Goal: Information Seeking & Learning: Learn about a topic

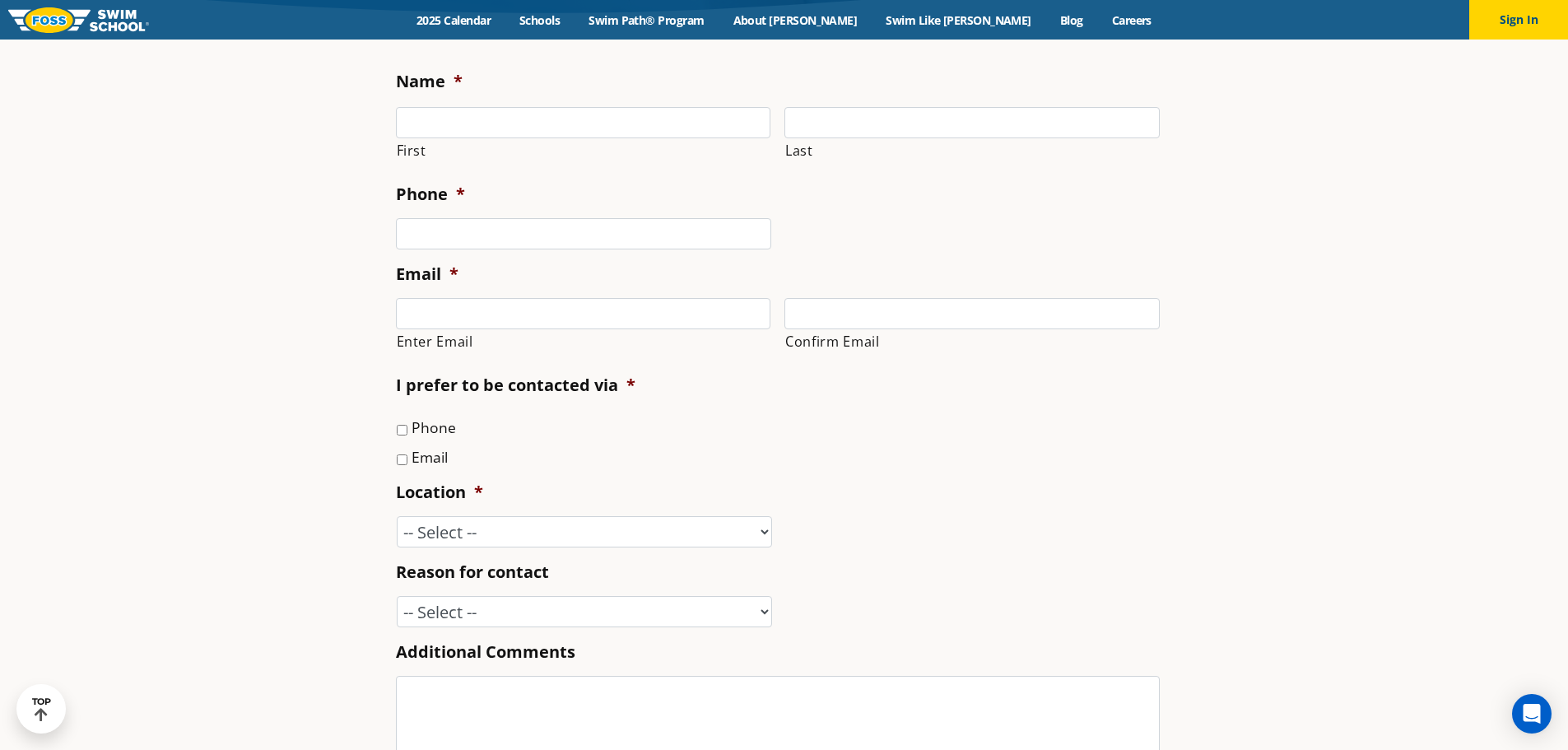
scroll to position [823, 0]
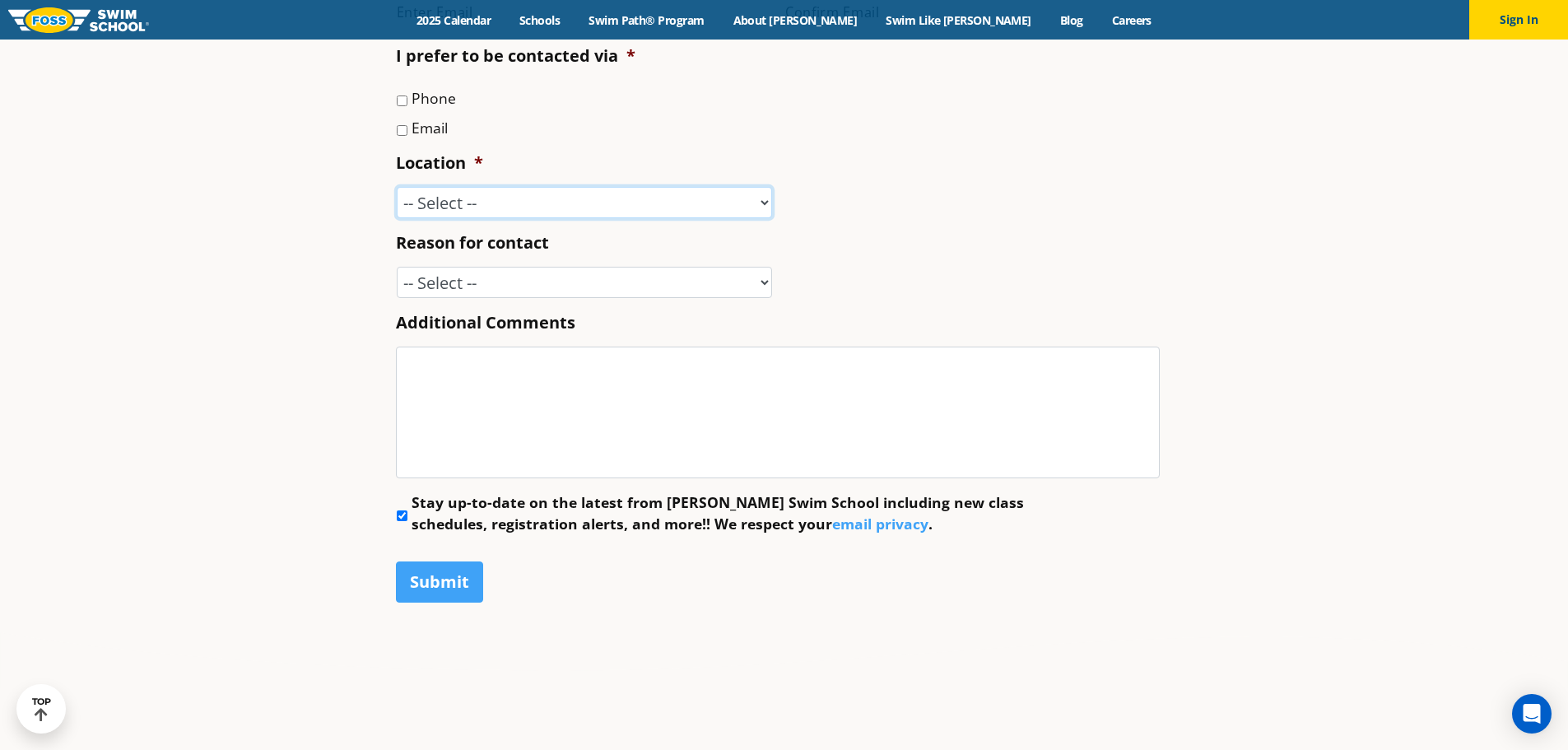
click at [491, 202] on select "-- Select -- Ankeny, IA Apple Valley Blaine, MN Burnsville, MN Ballwin, MO Boli…" at bounding box center [584, 202] width 375 height 31
select select "BLN"
click at [396, 187] on select "-- Select -- Ankeny, IA Apple Valley Blaine, MN Burnsville, MN Ballwin, MO Boli…" at bounding box center [584, 202] width 375 height 31
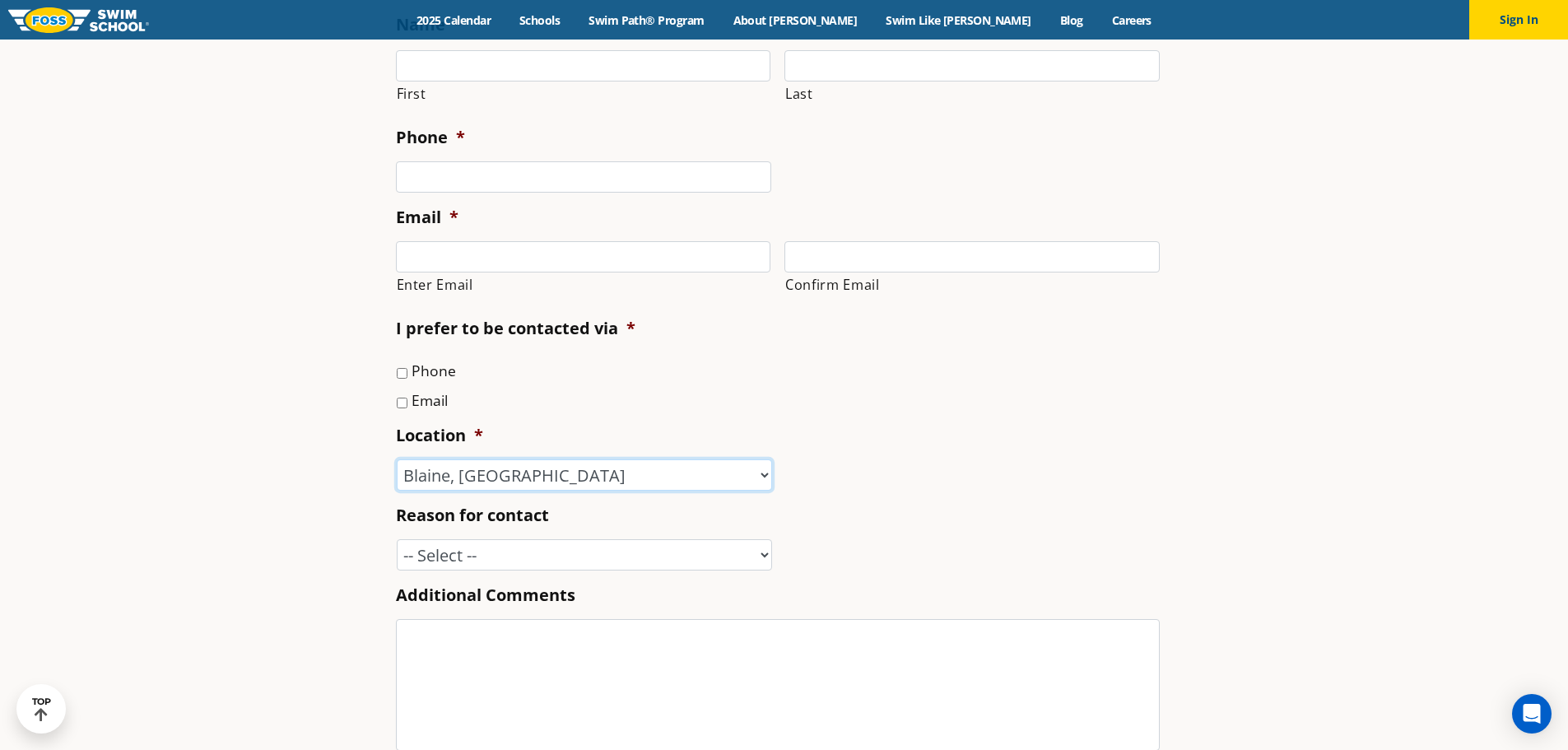
scroll to position [494, 0]
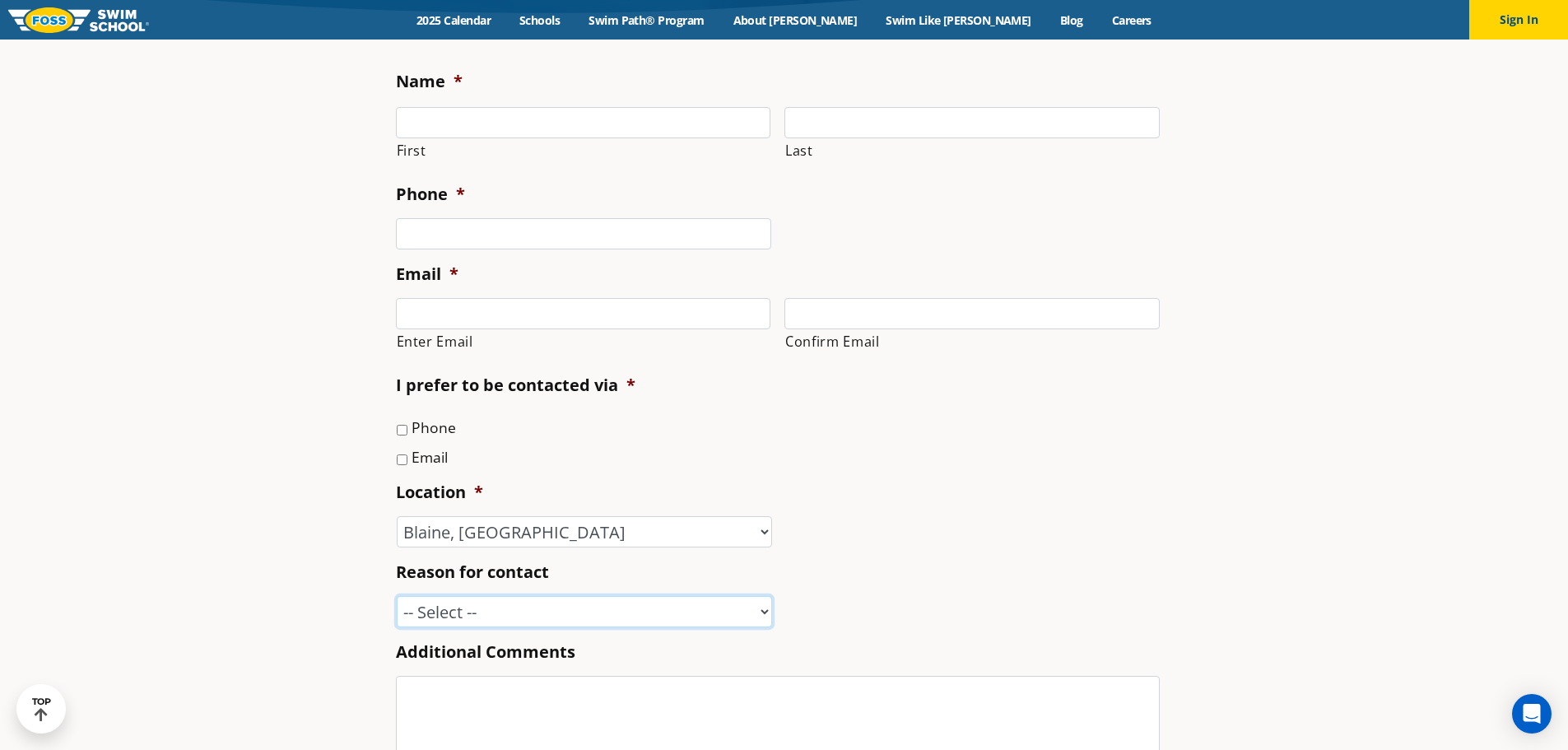
click at [615, 610] on select "-- Select -- Enrollment issue Program question What level is best for my child?…" at bounding box center [584, 612] width 375 height 31
select select "Enrollment issue"
click at [396, 596] on select "-- Select -- Enrollment issue Program question What level is best for my child?…" at bounding box center [584, 612] width 375 height 31
click at [508, 120] on input "First" at bounding box center [583, 123] width 375 height 31
type input "Nou"
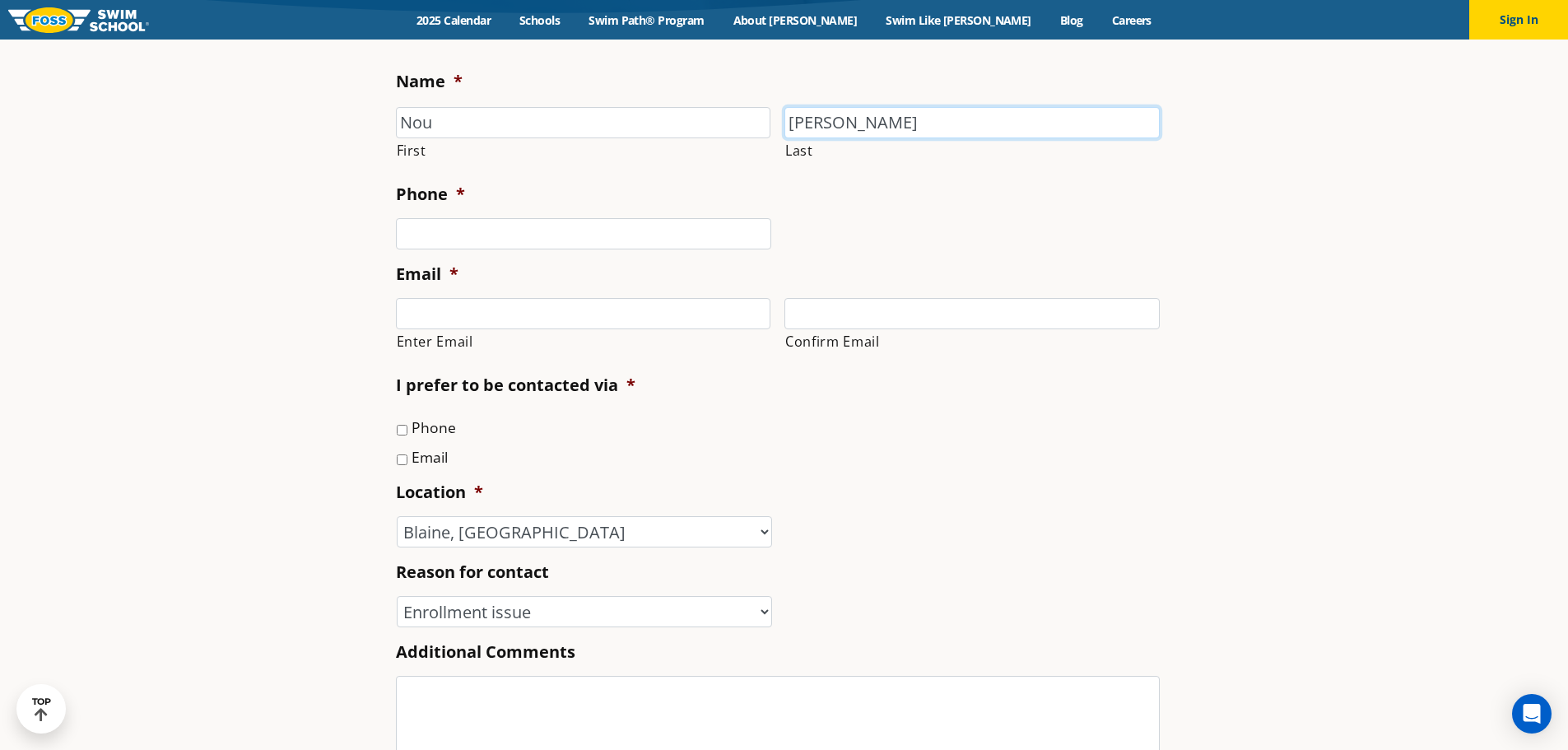
type input "Yang"
type input "(651) 214-7332"
click at [512, 614] on select "-- Select -- Enrollment issue Program question What level is best for my child?…" at bounding box center [584, 612] width 375 height 31
click at [332, 532] on section "Name * Nou First Yang Last Phone * (651) 214-7332 Email * Enter Email Confirm E…" at bounding box center [784, 525] width 1568 height 985
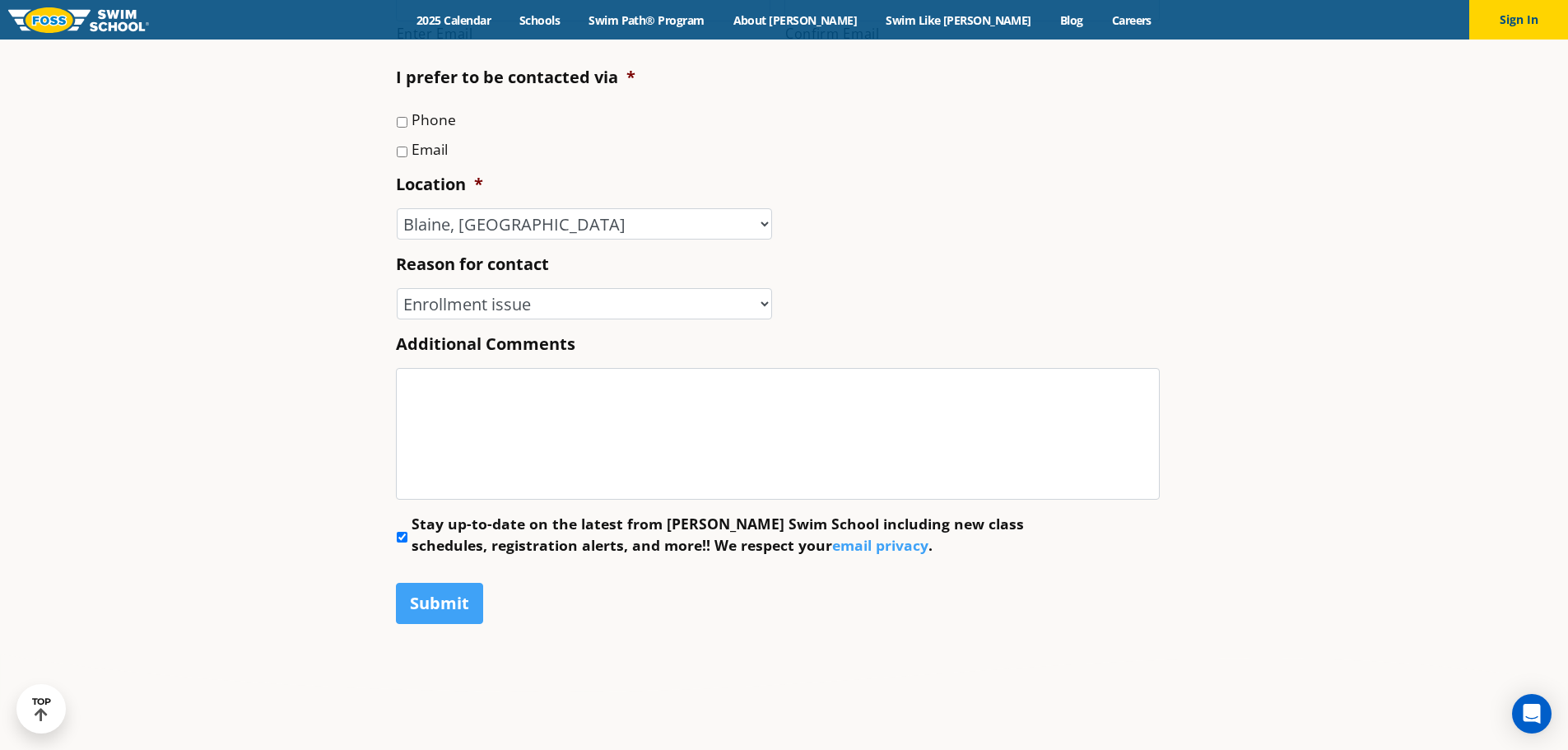
scroll to position [823, 0]
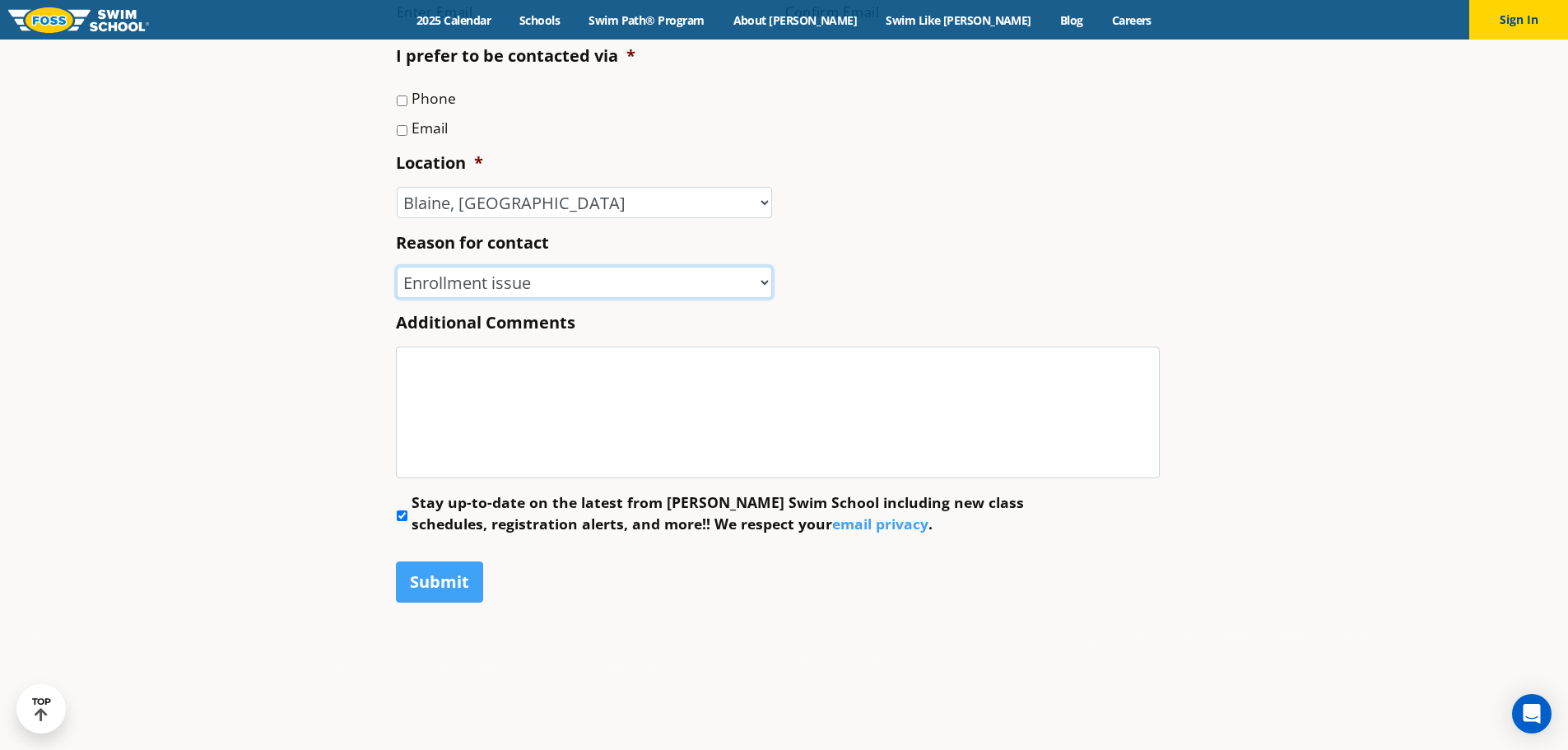
click at [540, 290] on select "-- Select -- Enrollment issue Program question What level is best for my child?…" at bounding box center [584, 282] width 375 height 31
click at [338, 365] on section "Name * Nou First Yang Last Phone * (651) 214-7332 Email * Enter Email Confirm E…" at bounding box center [784, 195] width 1568 height 985
click at [527, 281] on select "-- Select -- Enrollment issue Program question What level is best for my child?…" at bounding box center [584, 282] width 375 height 31
select select "Other"
click at [396, 266] on select "-- Select -- Enrollment issue Program question What level is best for my child?…" at bounding box center [584, 282] width 375 height 31
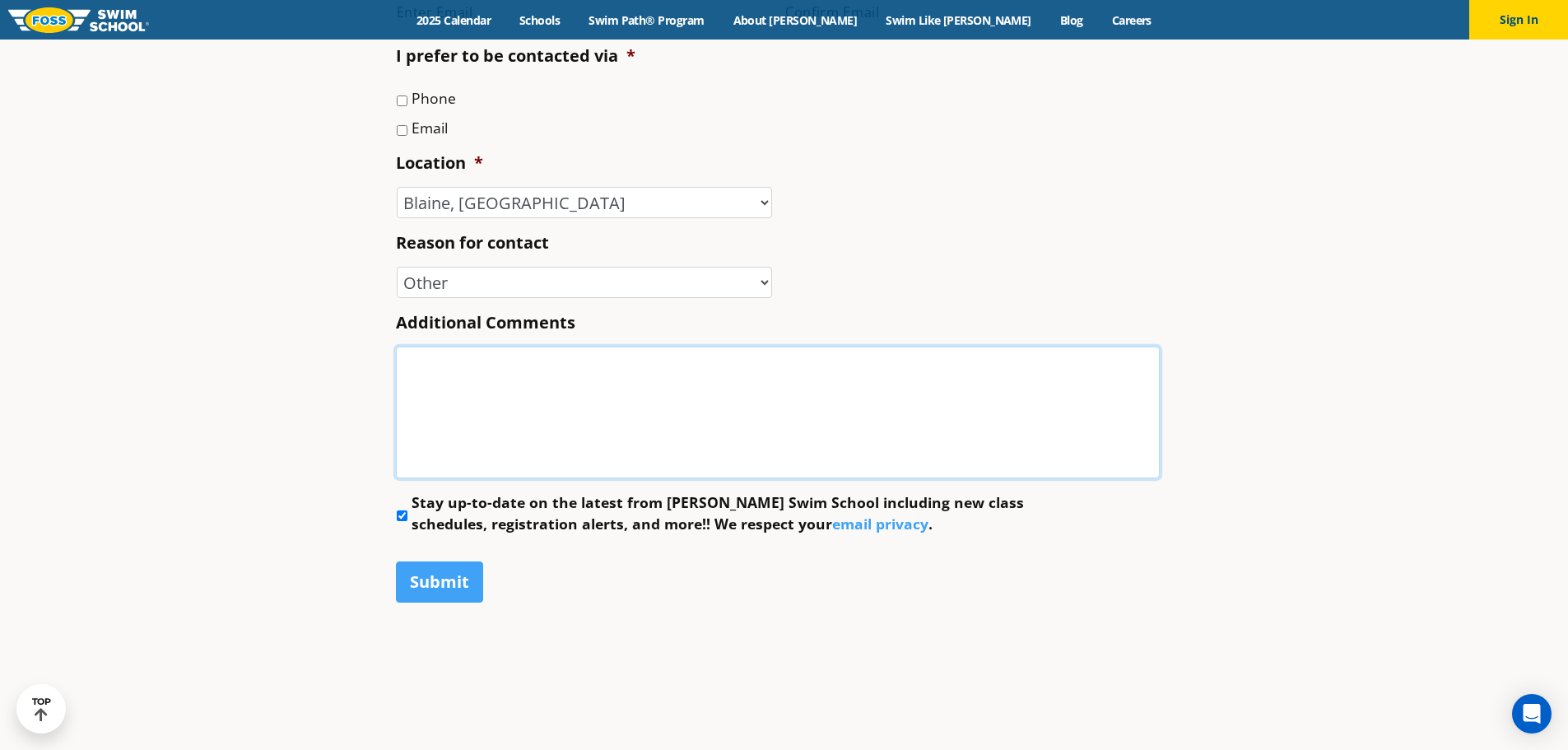
click at [501, 475] on textarea "Additional Comments" at bounding box center [777, 413] width 763 height 132
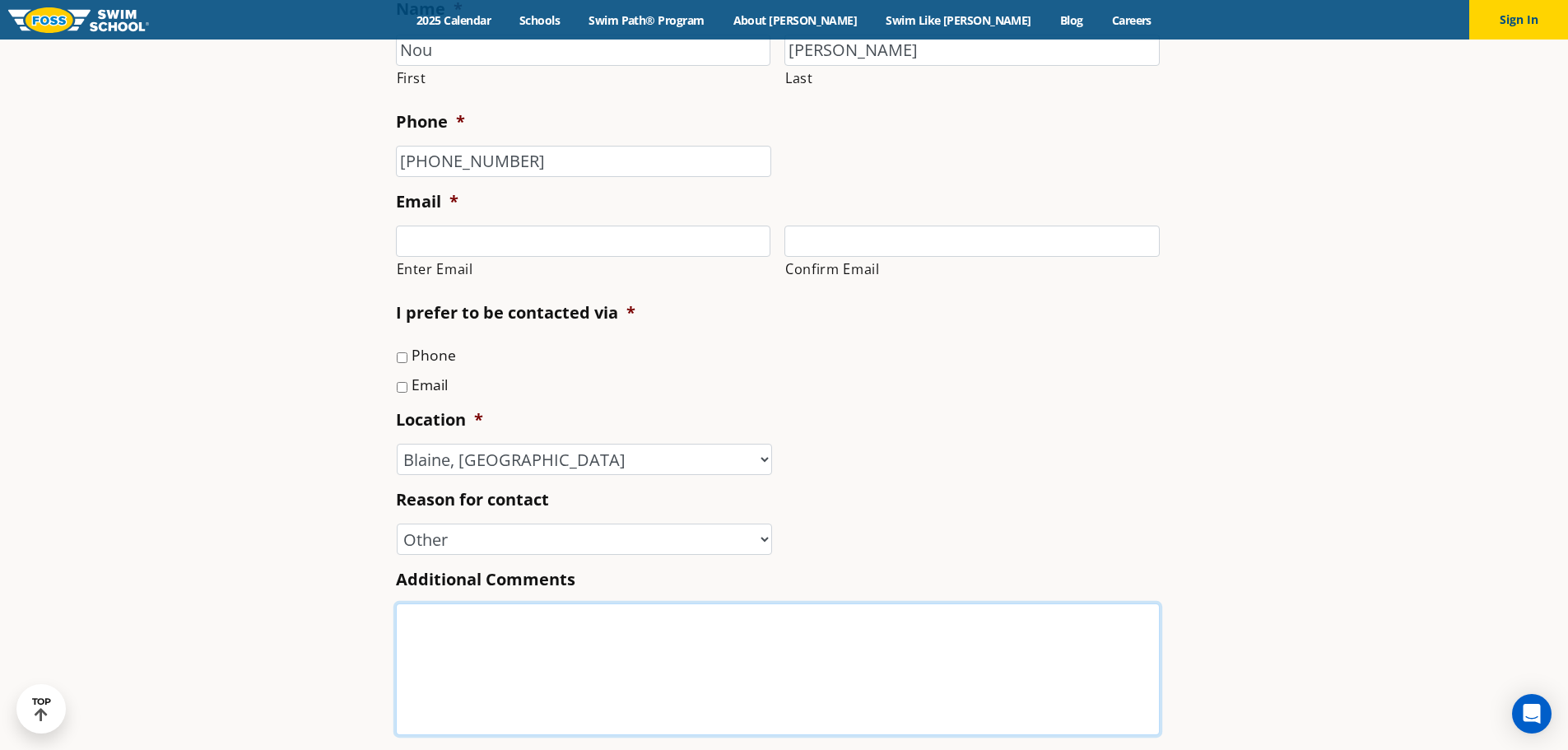
scroll to position [494, 0]
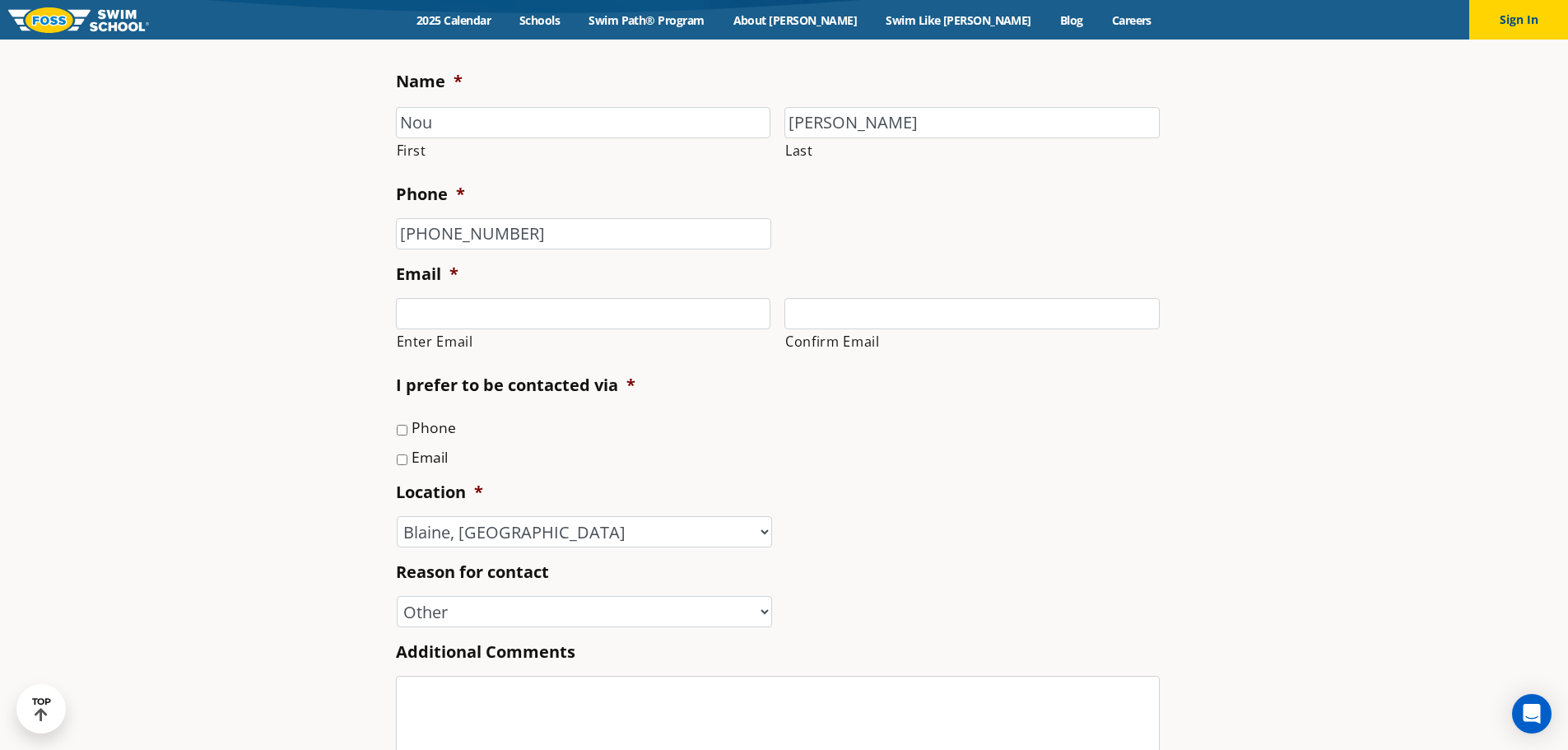
click at [539, 334] on label "Enter Email" at bounding box center [583, 342] width 374 height 23
click at [539, 330] on input "Enter Email" at bounding box center [583, 313] width 375 height 31
click at [535, 316] on input "Enter Email" at bounding box center [583, 313] width 375 height 31
type input "yangnou1@gmail.com"
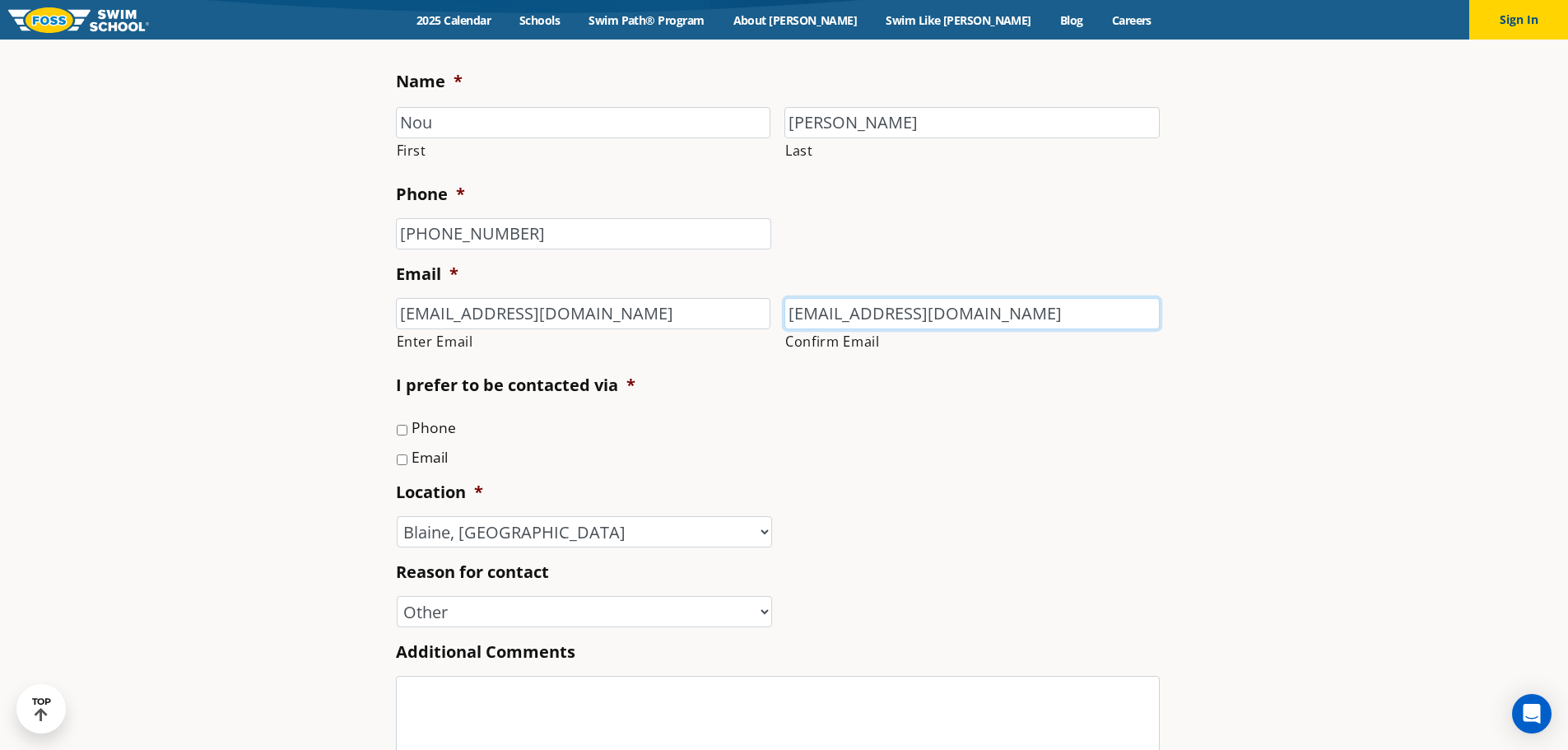
type input "yangnou1@gmail.com"
click at [403, 438] on li "Phone" at bounding box center [784, 427] width 777 height 23
click at [403, 429] on input "Phone" at bounding box center [402, 430] width 11 height 11
checkbox input "true"
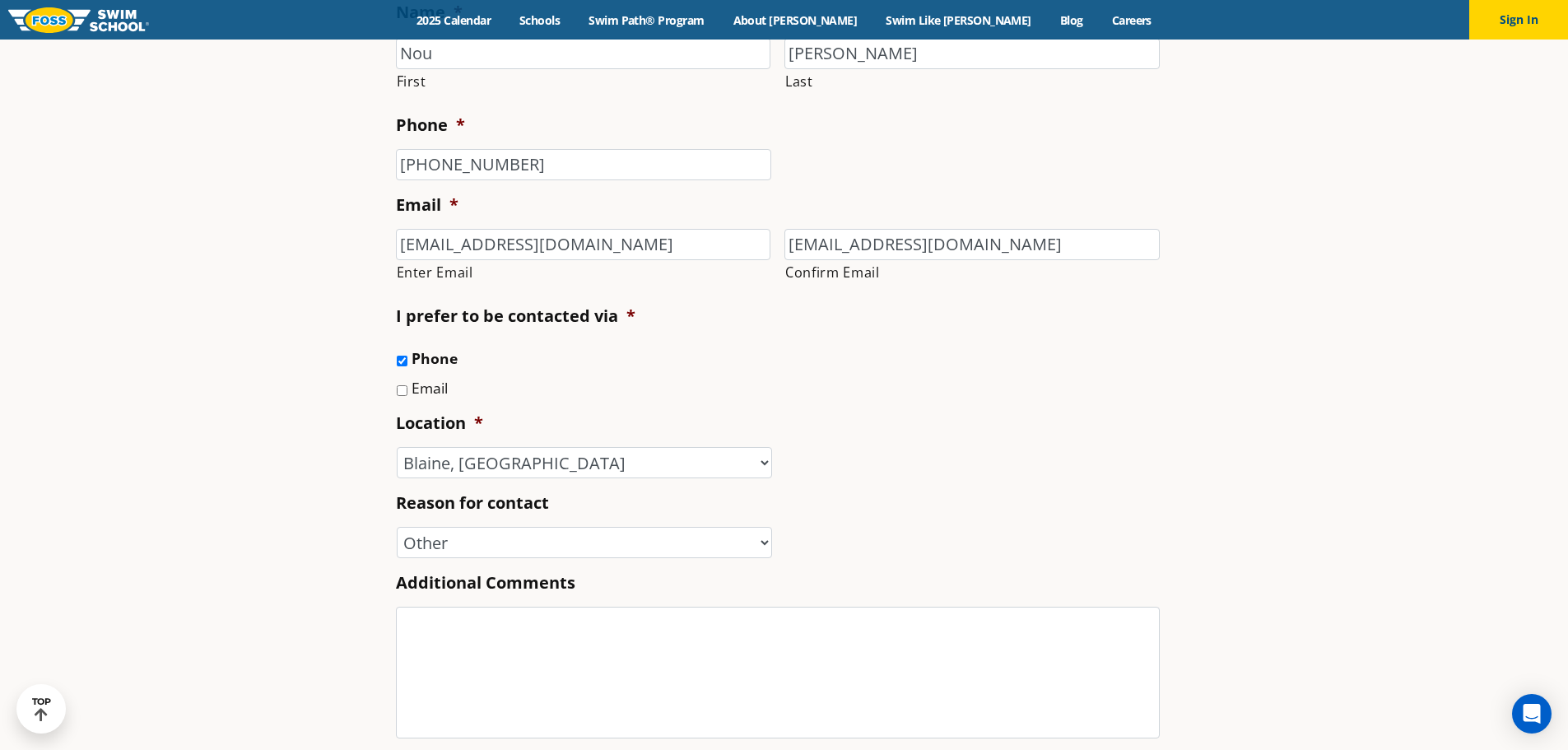
scroll to position [658, 0]
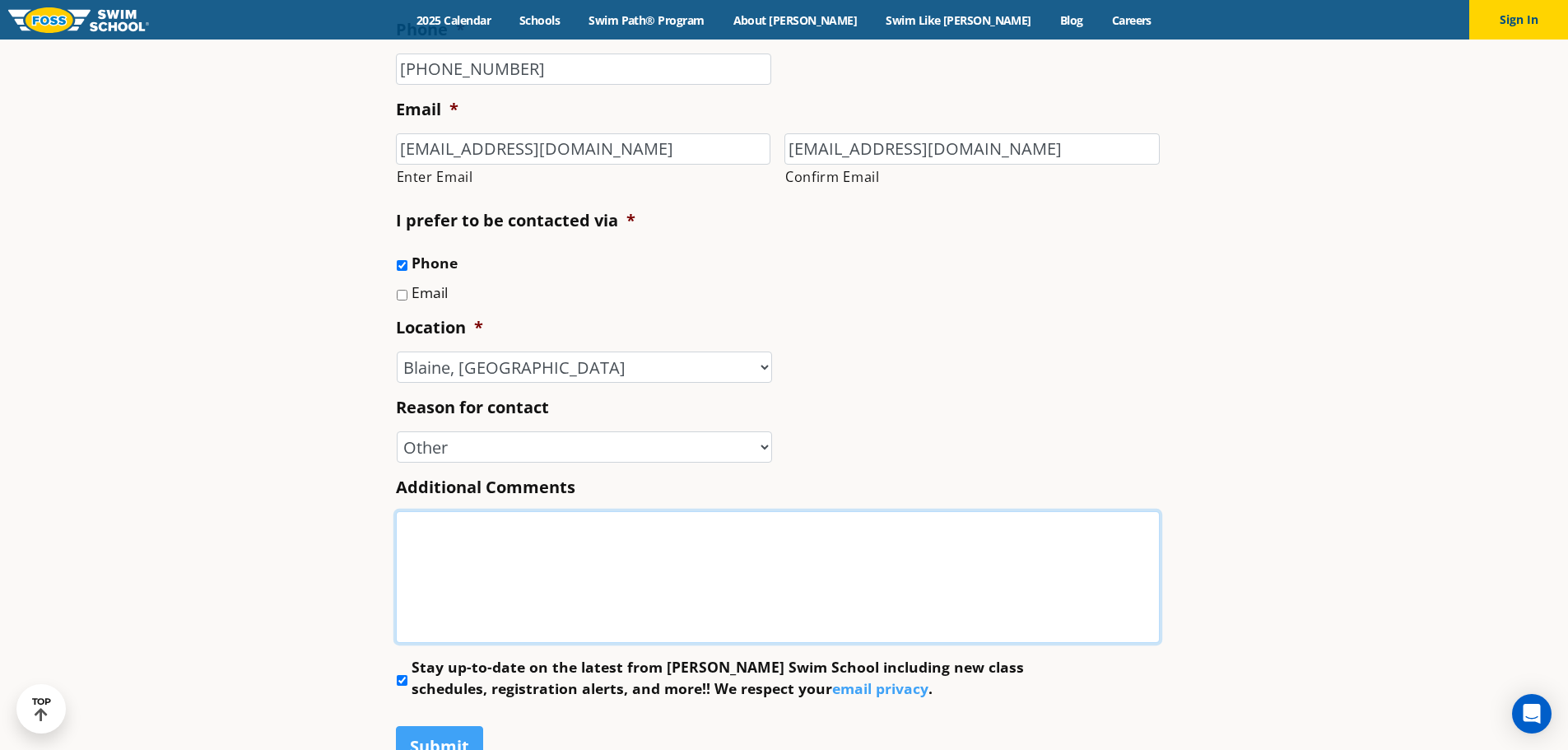
click at [474, 555] on textarea "Additional Comments" at bounding box center [777, 577] width 763 height 132
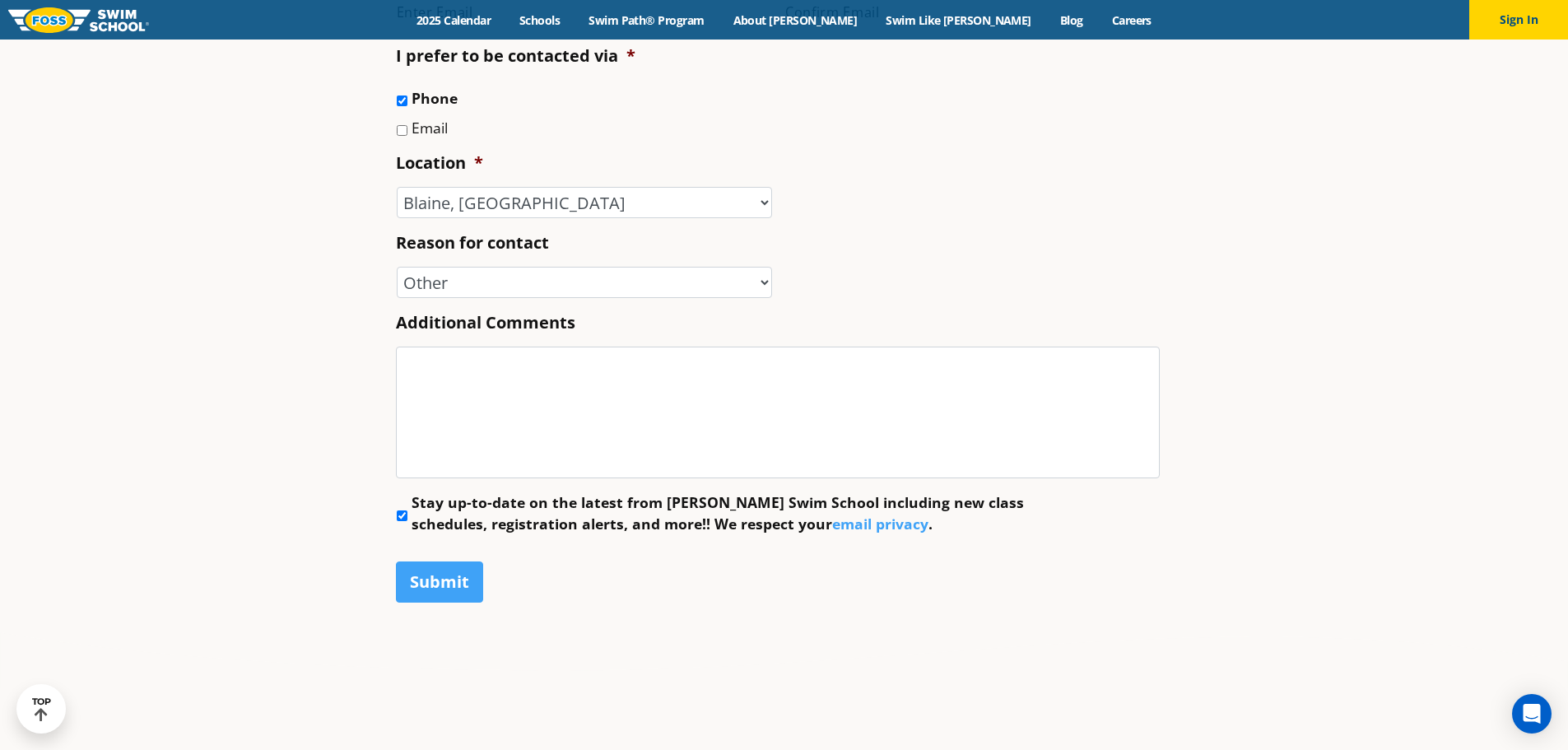
click at [398, 513] on input "Stay up-to-date on the latest from Foss Swim School including new class schedul…" at bounding box center [402, 516] width 11 height 11
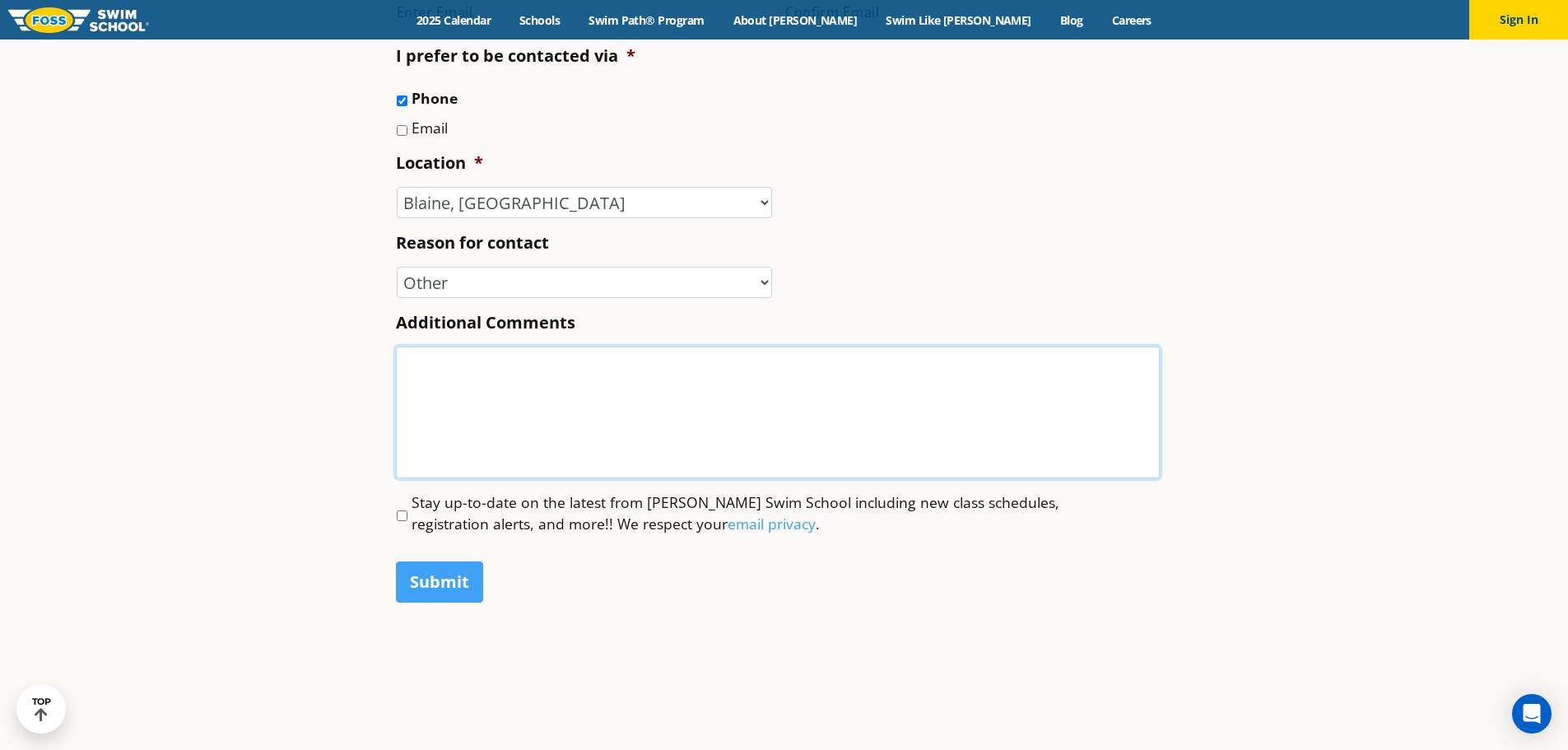
click at [483, 448] on textarea "Additional Comments" at bounding box center [777, 413] width 763 height 132
click at [400, 514] on input "Stay up-to-date on the latest from Foss Swim School including new class schedul…" at bounding box center [402, 516] width 11 height 11
checkbox input "true"
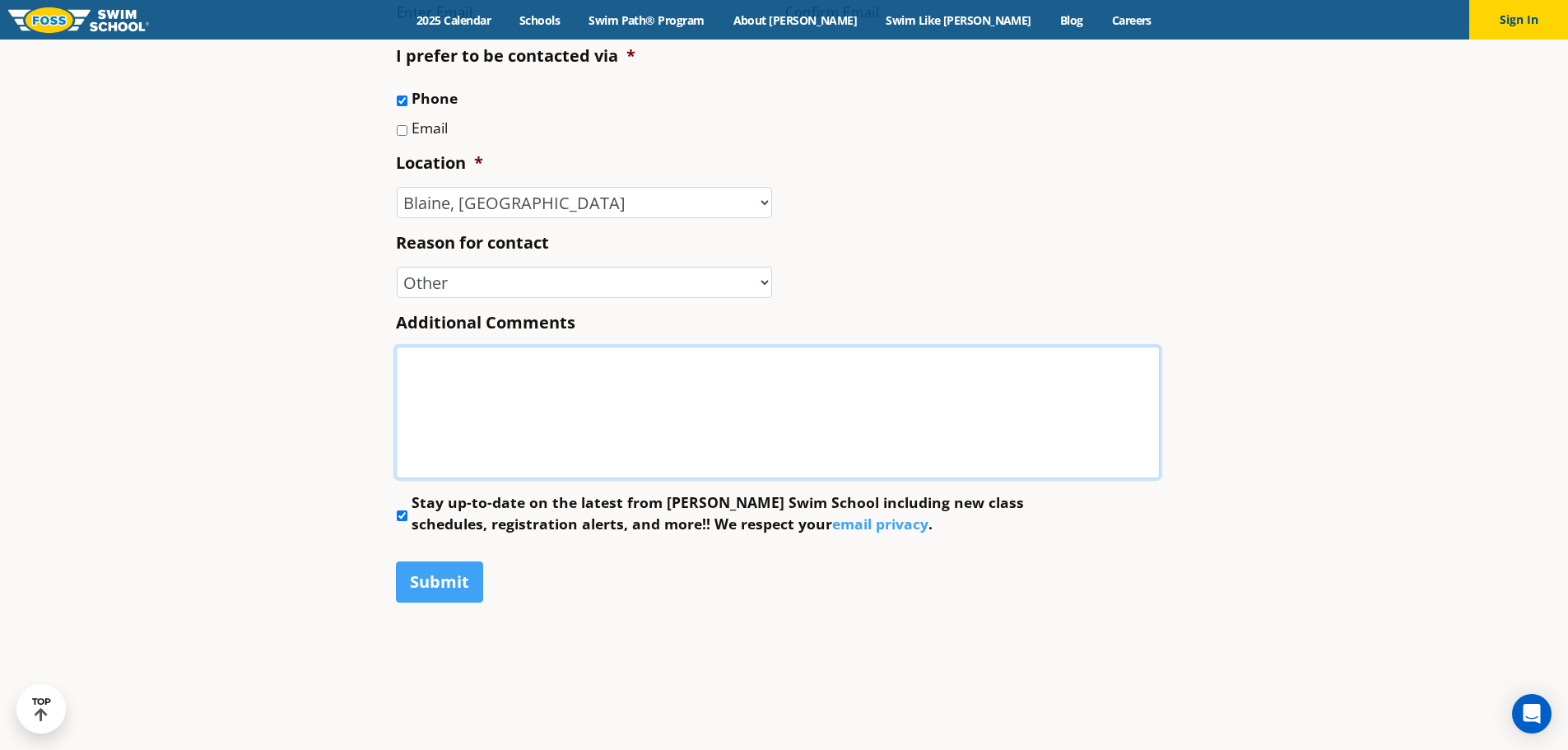
click at [490, 443] on textarea "Additional Comments" at bounding box center [777, 413] width 763 height 132
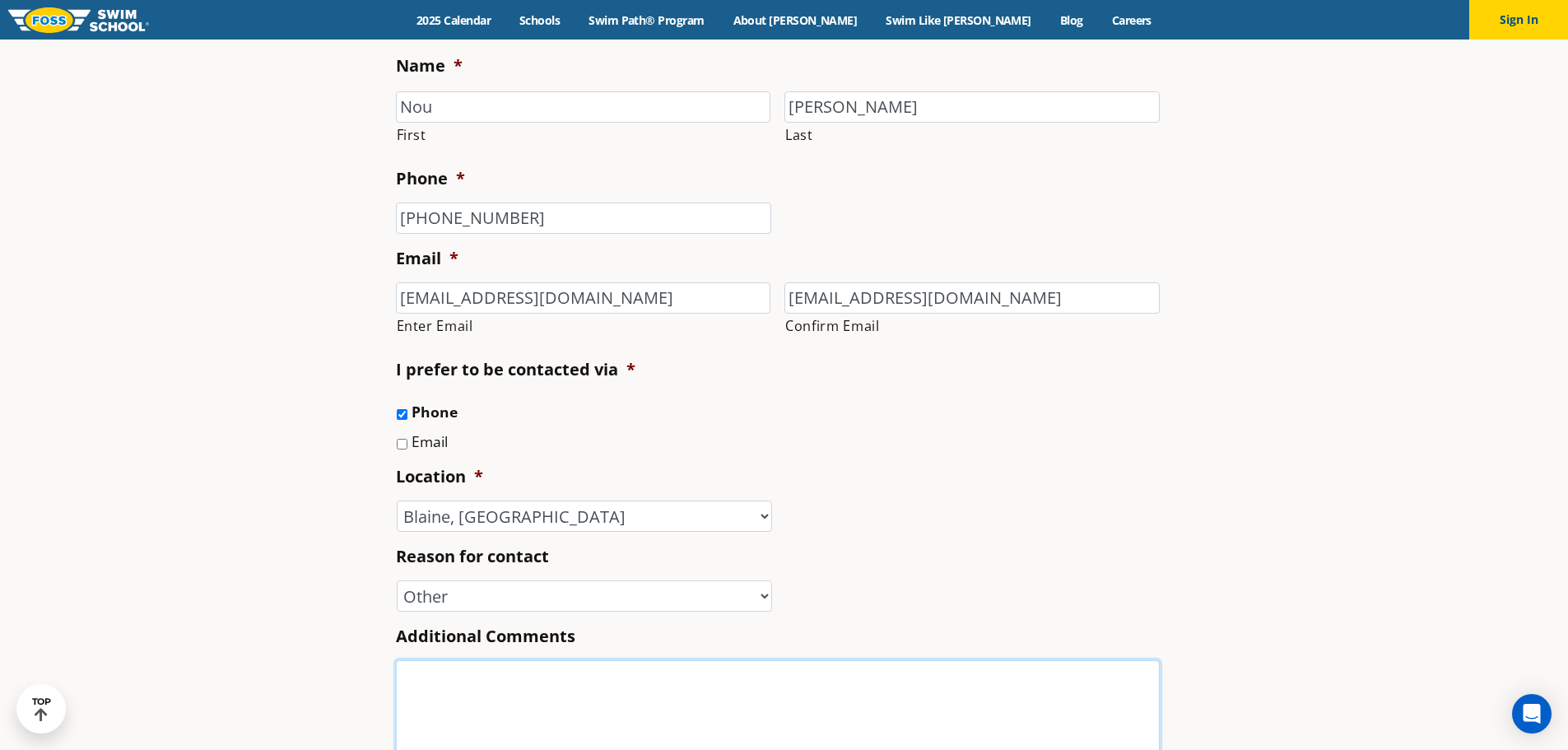
scroll to position [494, 0]
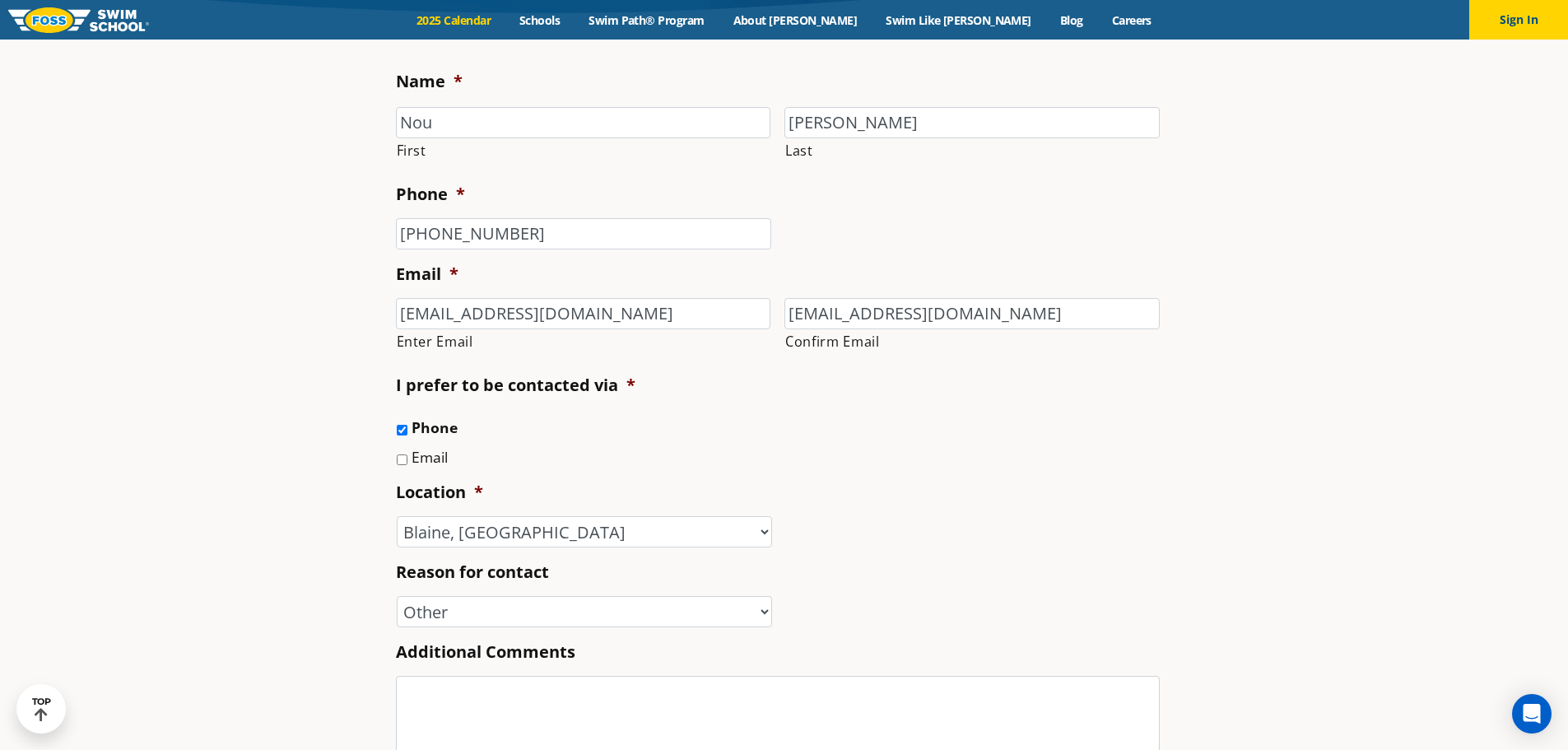
click at [505, 21] on link "2025 Calendar" at bounding box center [454, 19] width 103 height 16
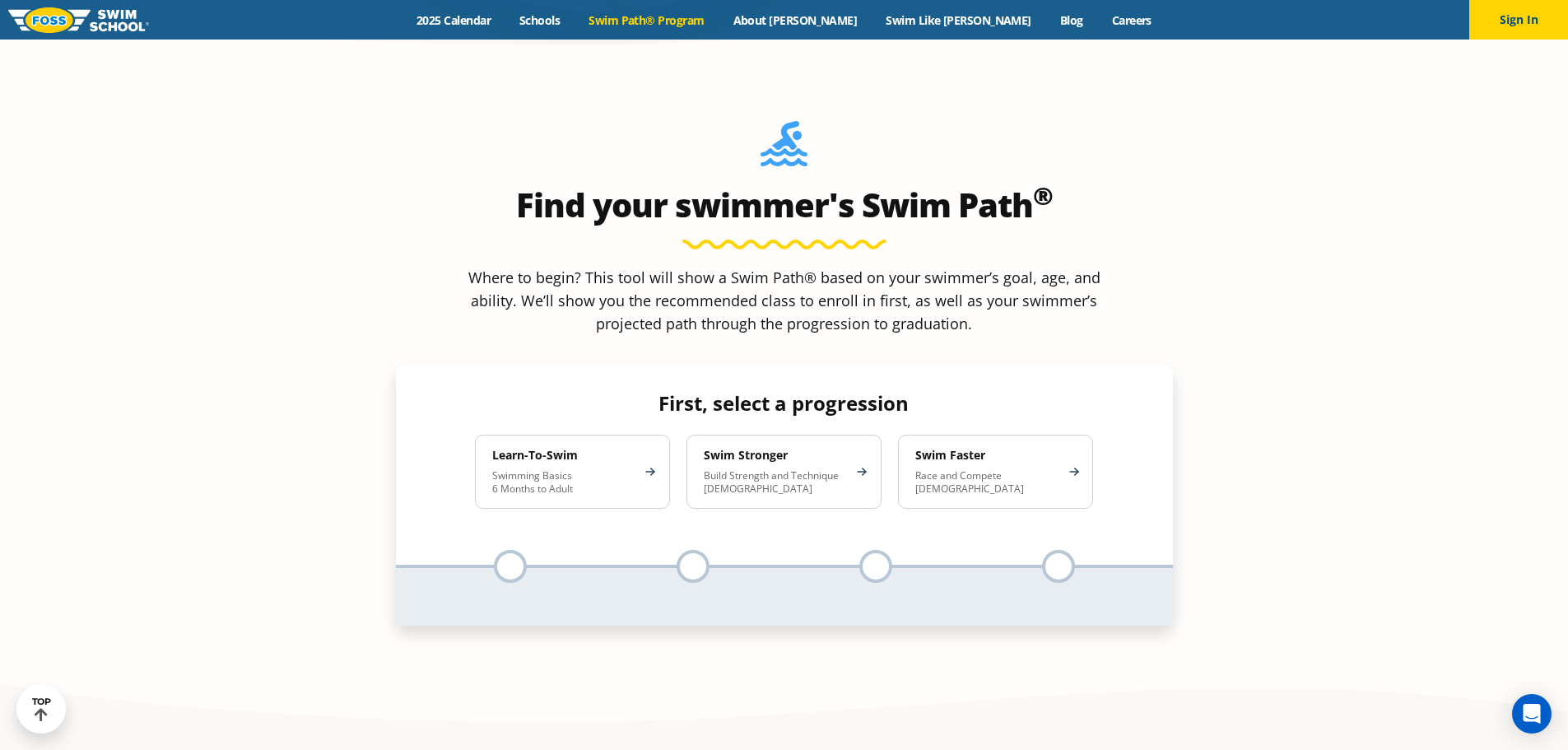
scroll to position [1482, 0]
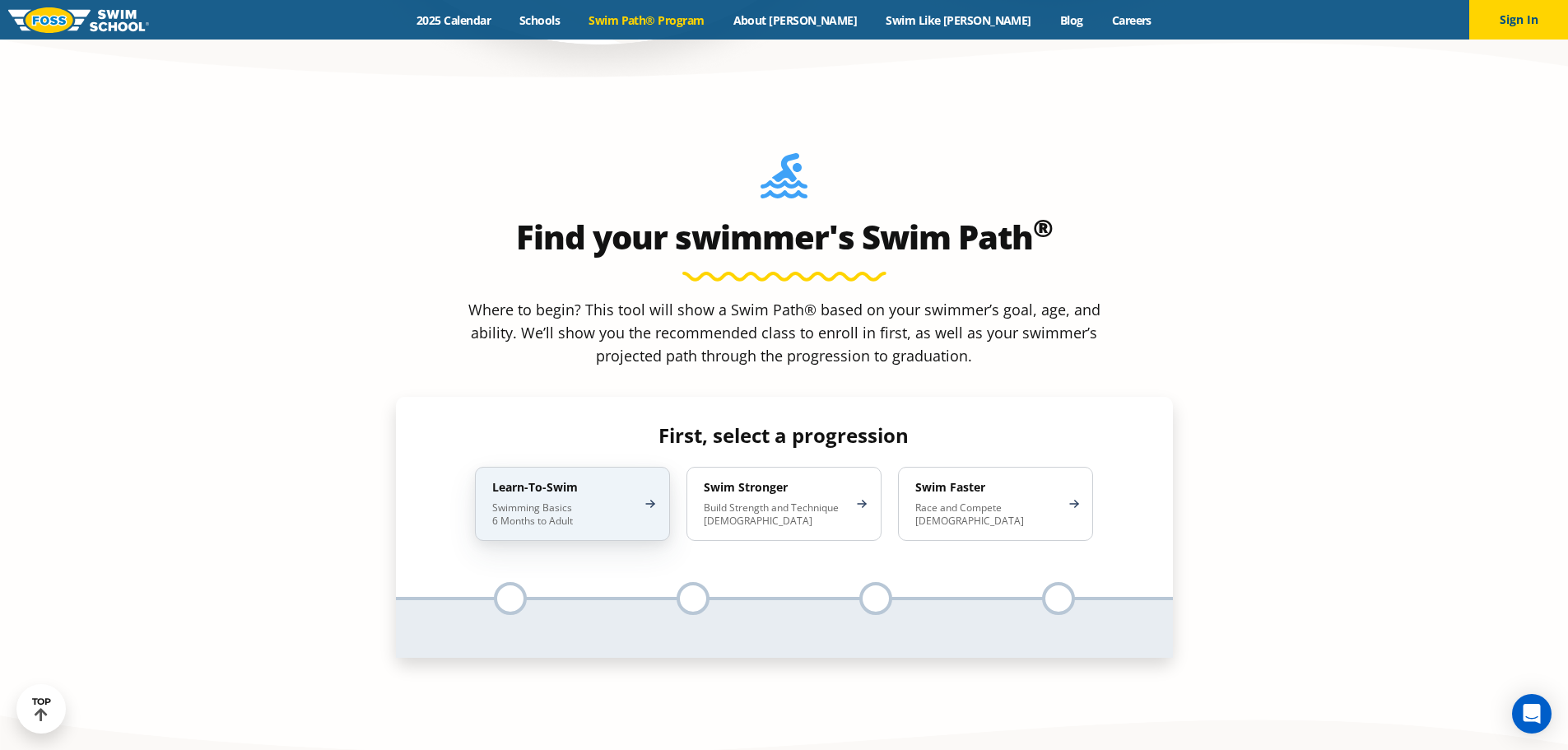
click at [578, 502] on p "Swimming Basics 6 Months to Adult" at bounding box center [564, 515] width 144 height 27
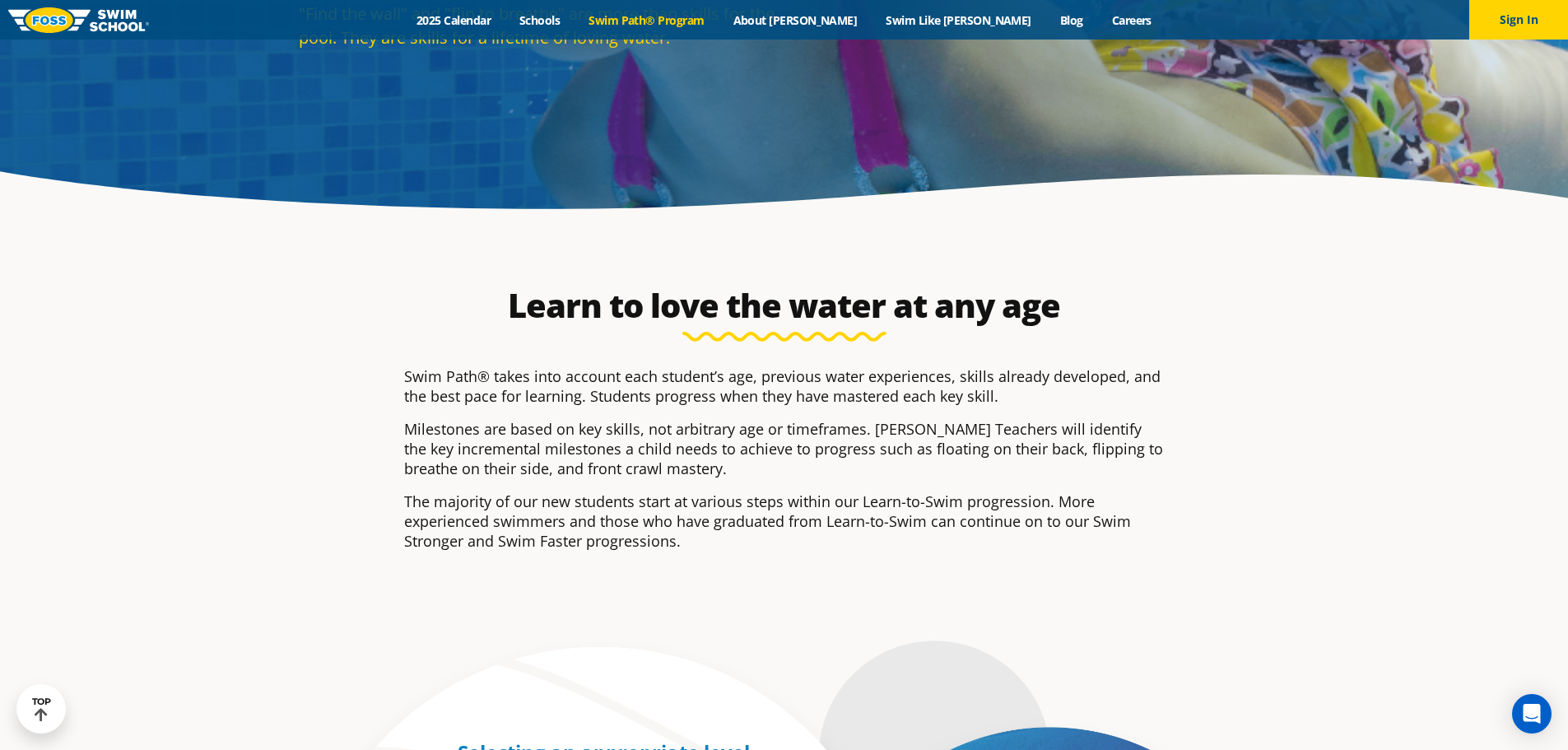
scroll to position [0, 0]
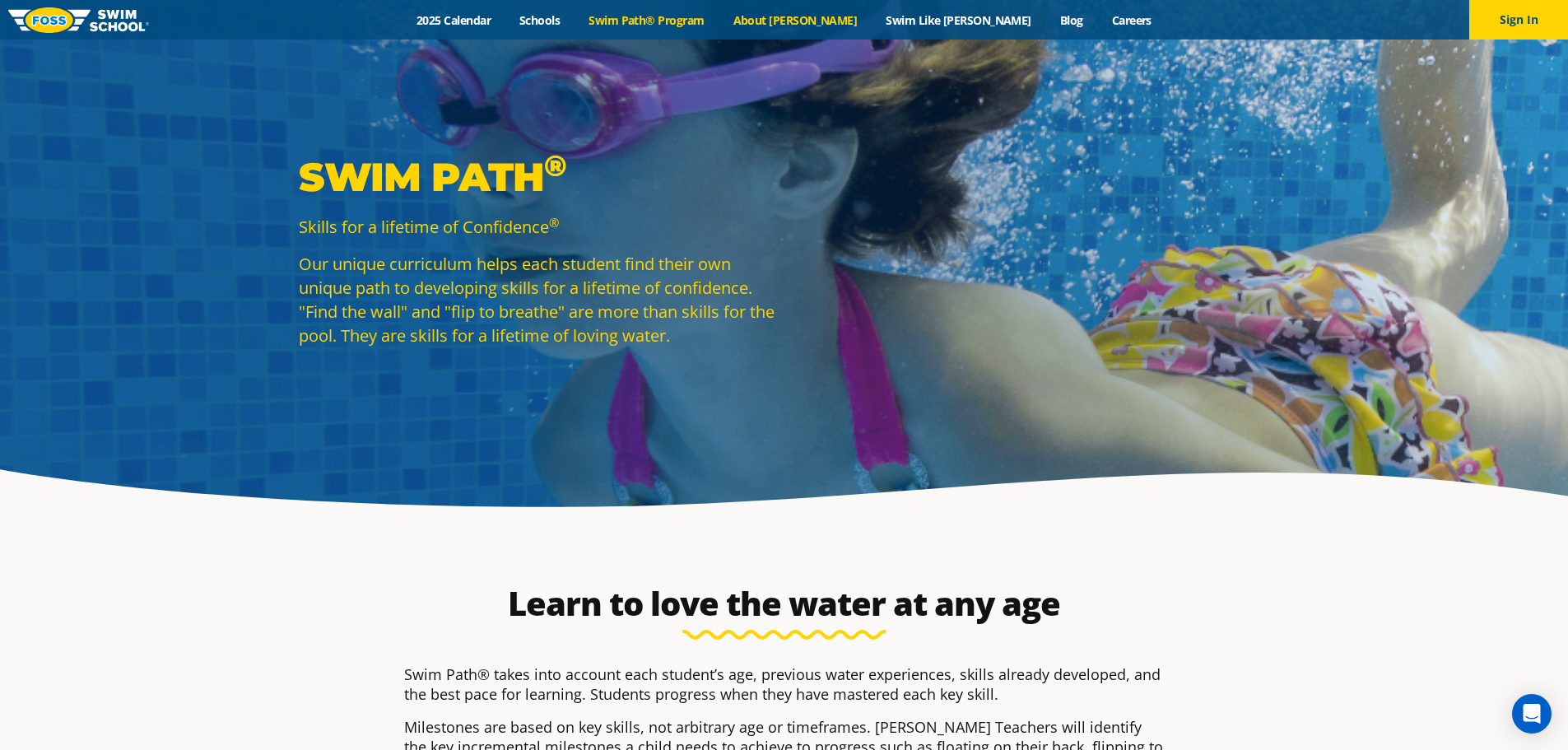
click at [835, 20] on link "About [PERSON_NAME]" at bounding box center [795, 19] width 153 height 16
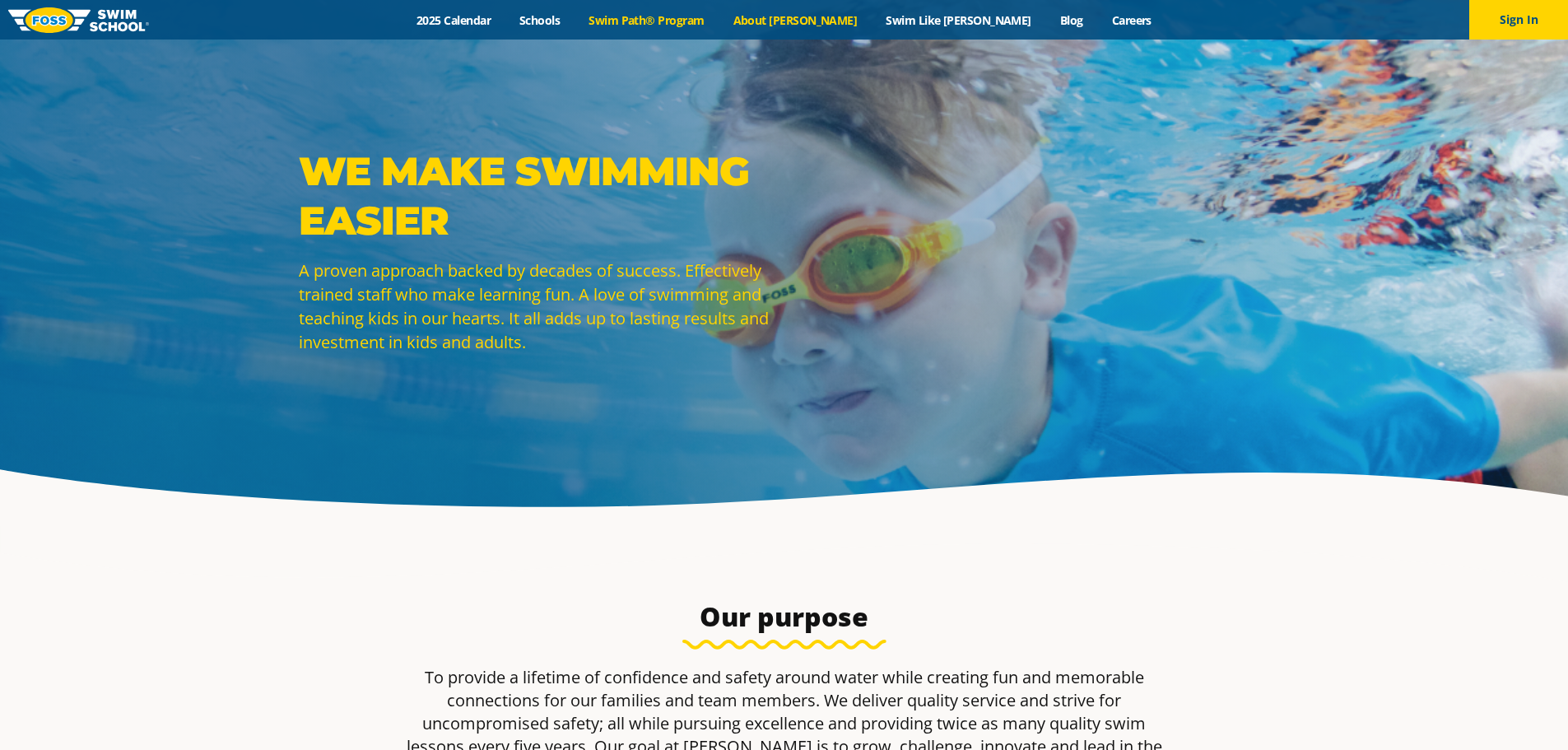
click at [697, 14] on link "Swim Path® Program" at bounding box center [646, 19] width 144 height 16
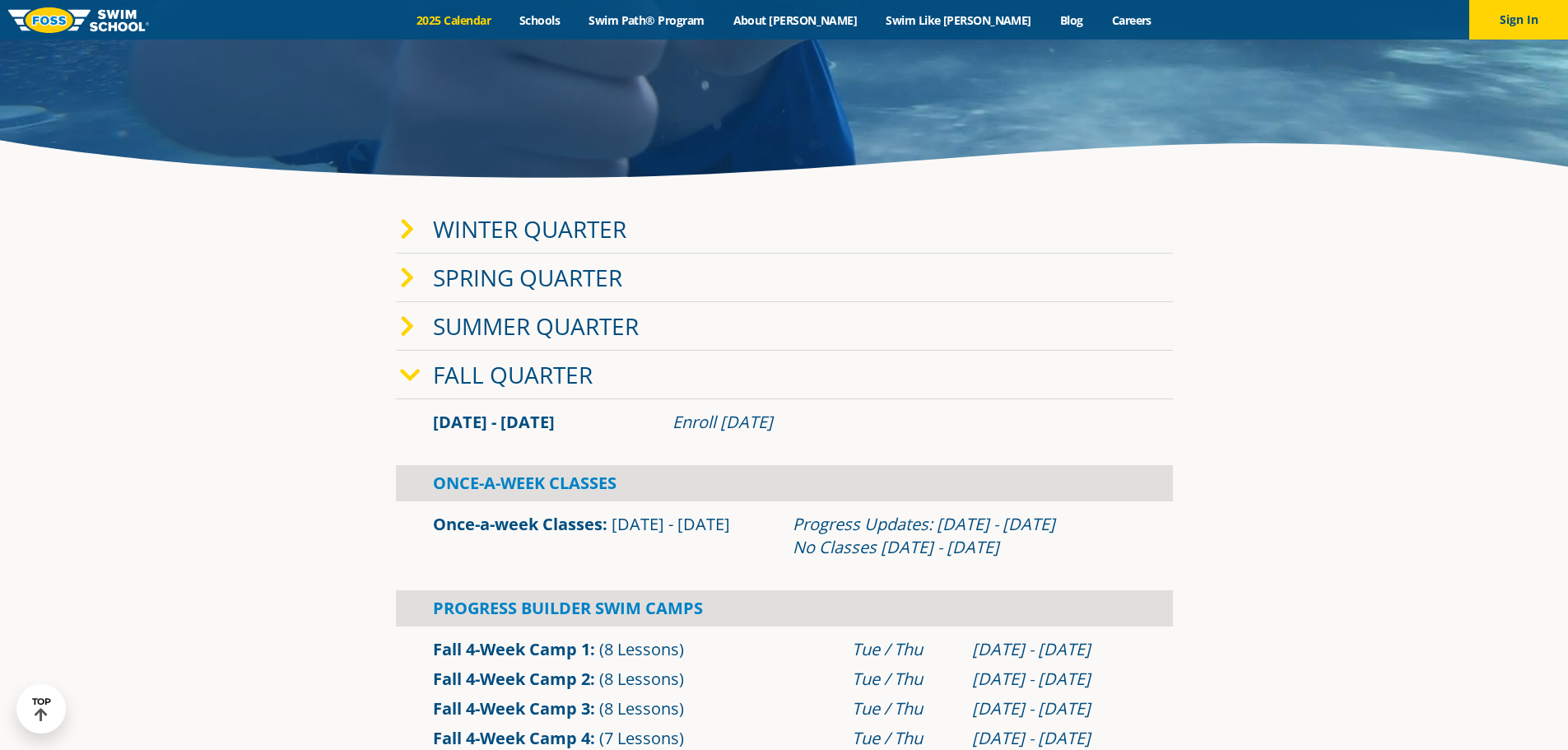
click at [411, 376] on icon at bounding box center [410, 375] width 20 height 23
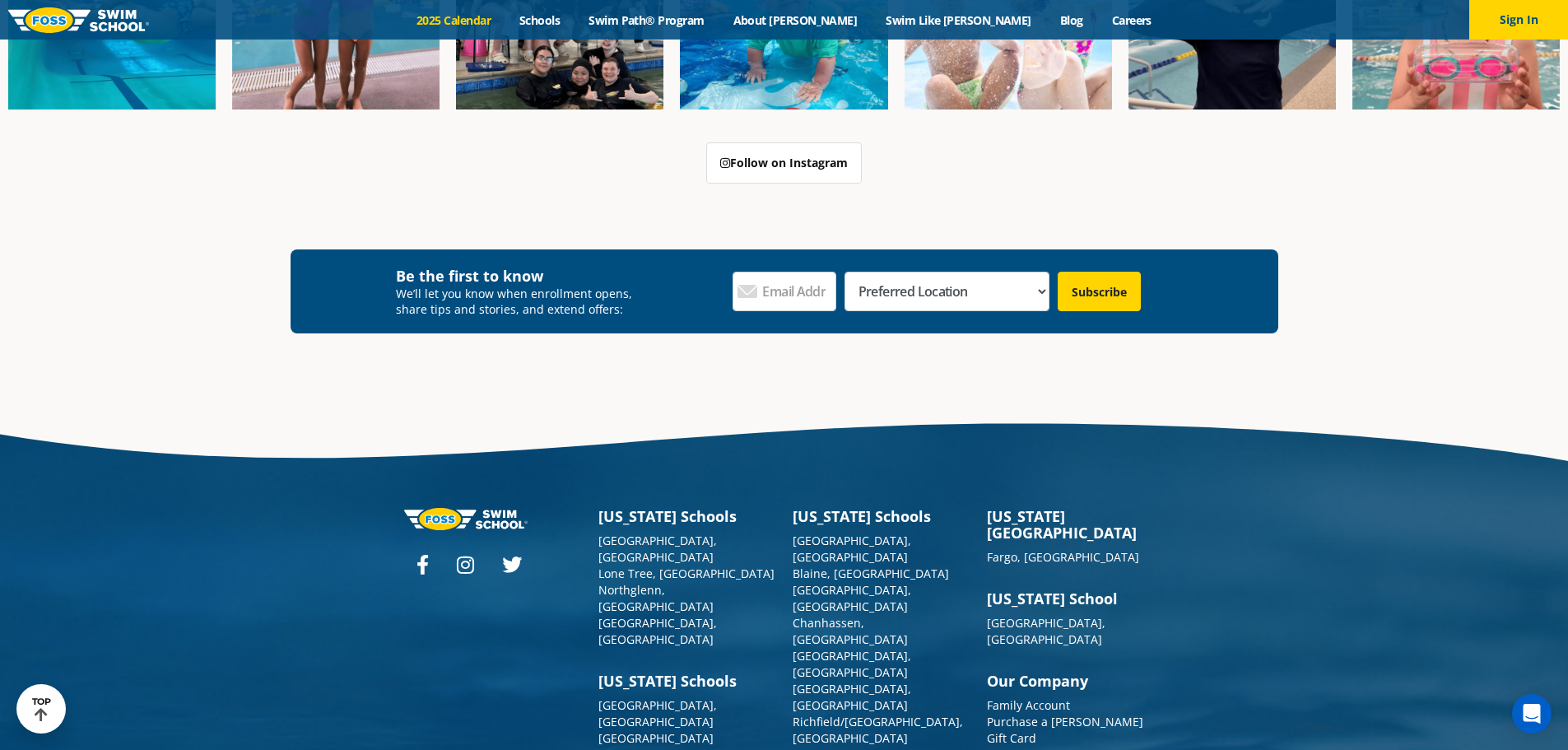
scroll to position [3057, 0]
